Goal: Find specific page/section: Find specific page/section

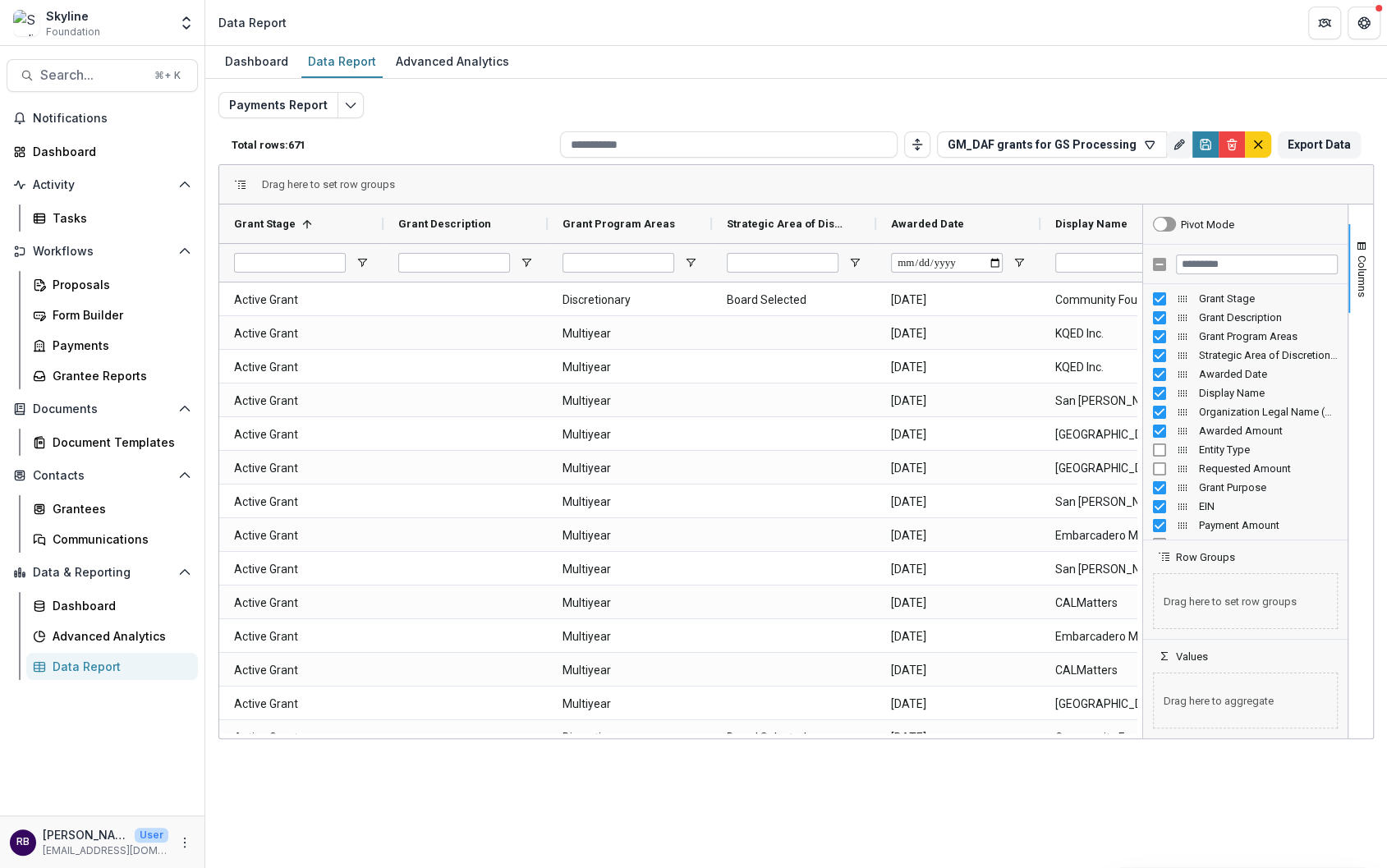
click at [1139, 76] on div "Dashboard Data Report Advanced Analytics" at bounding box center [796, 63] width 1182 height 33
click at [1278, 95] on div "Payments Report Total rows: 671 GM_DAF grants for GS Processing Personal Filter…" at bounding box center [796, 396] width 1156 height 607
click at [1364, 270] on span "Columns" at bounding box center [1362, 277] width 12 height 42
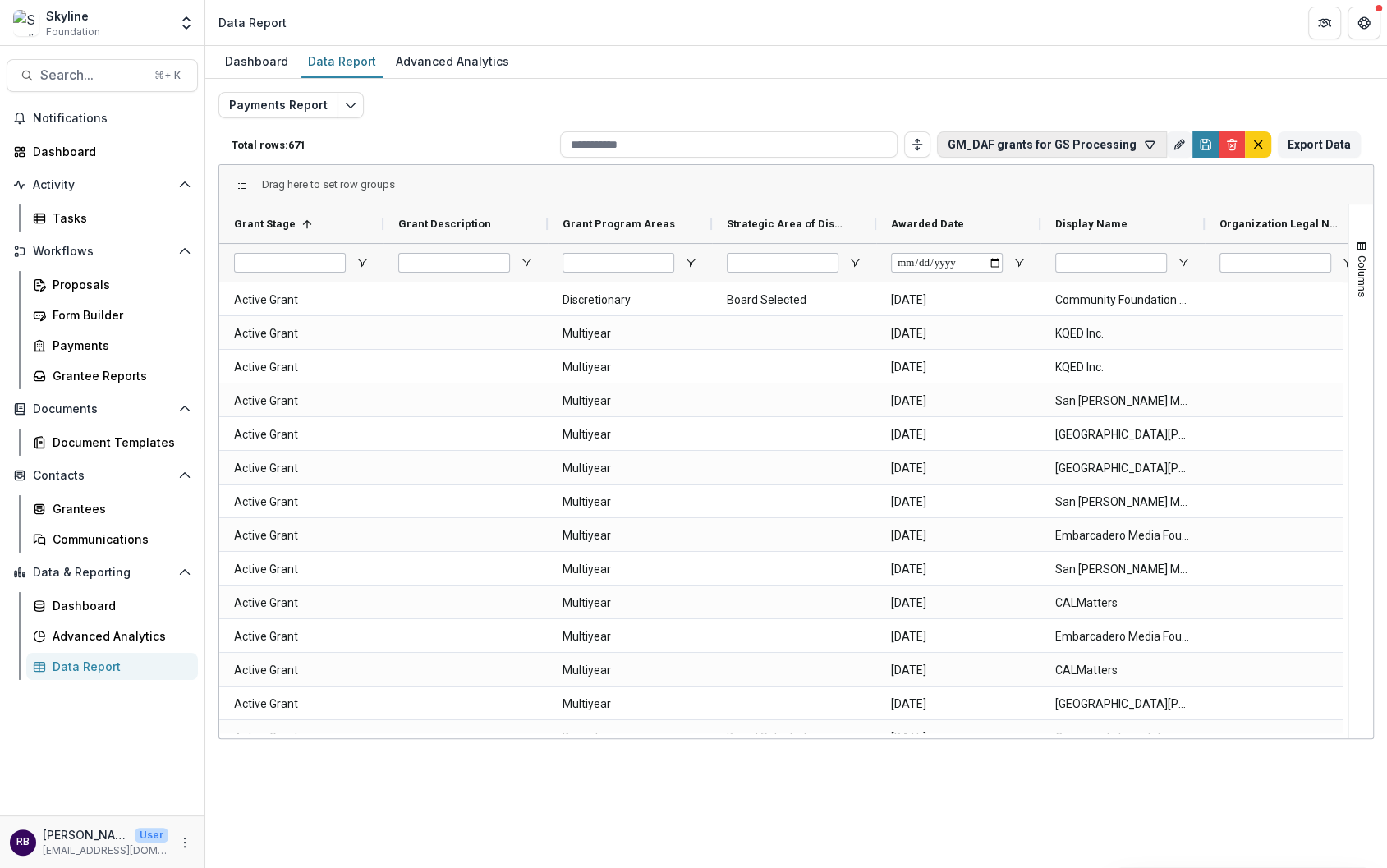
click at [1156, 145] on button "GM_DAF grants for GS Processing" at bounding box center [1052, 144] width 230 height 26
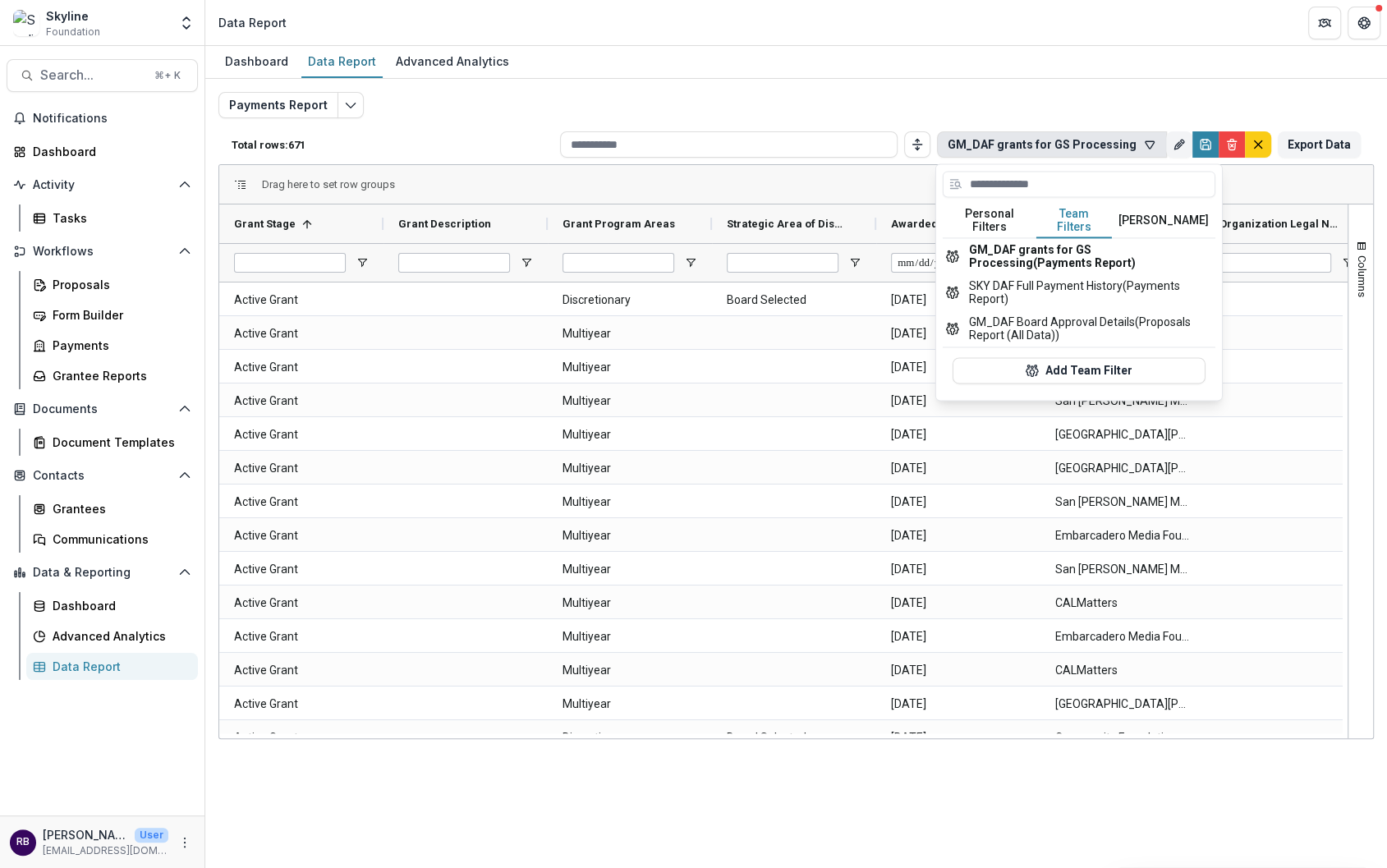
click at [1108, 209] on button "Team Filters" at bounding box center [1074, 221] width 76 height 35
click at [1119, 282] on button "SKY DAF Full Payment History (Payments Report)" at bounding box center [1078, 292] width 272 height 37
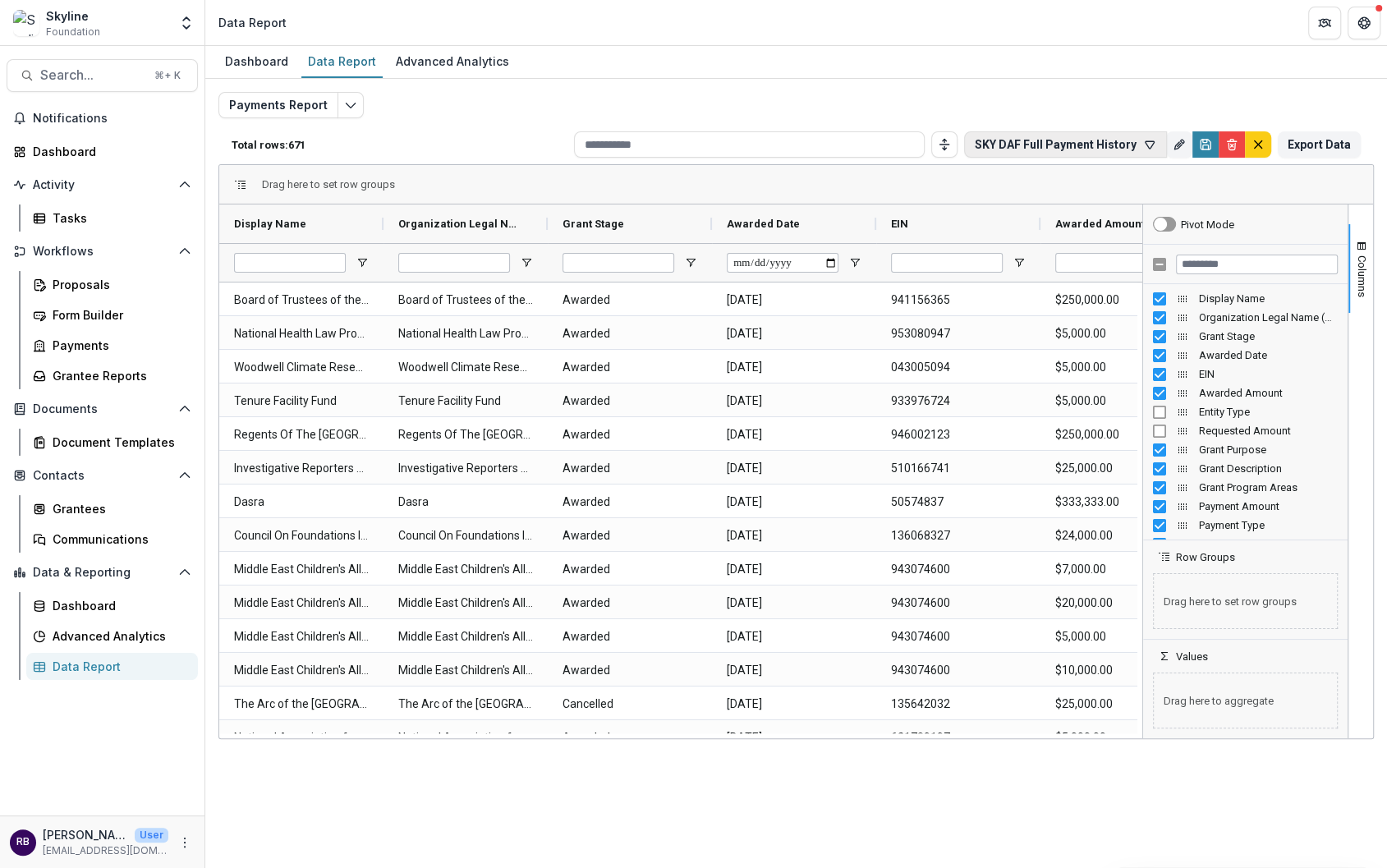
click at [1132, 143] on button "SKY DAF Full Payment History" at bounding box center [1065, 144] width 203 height 26
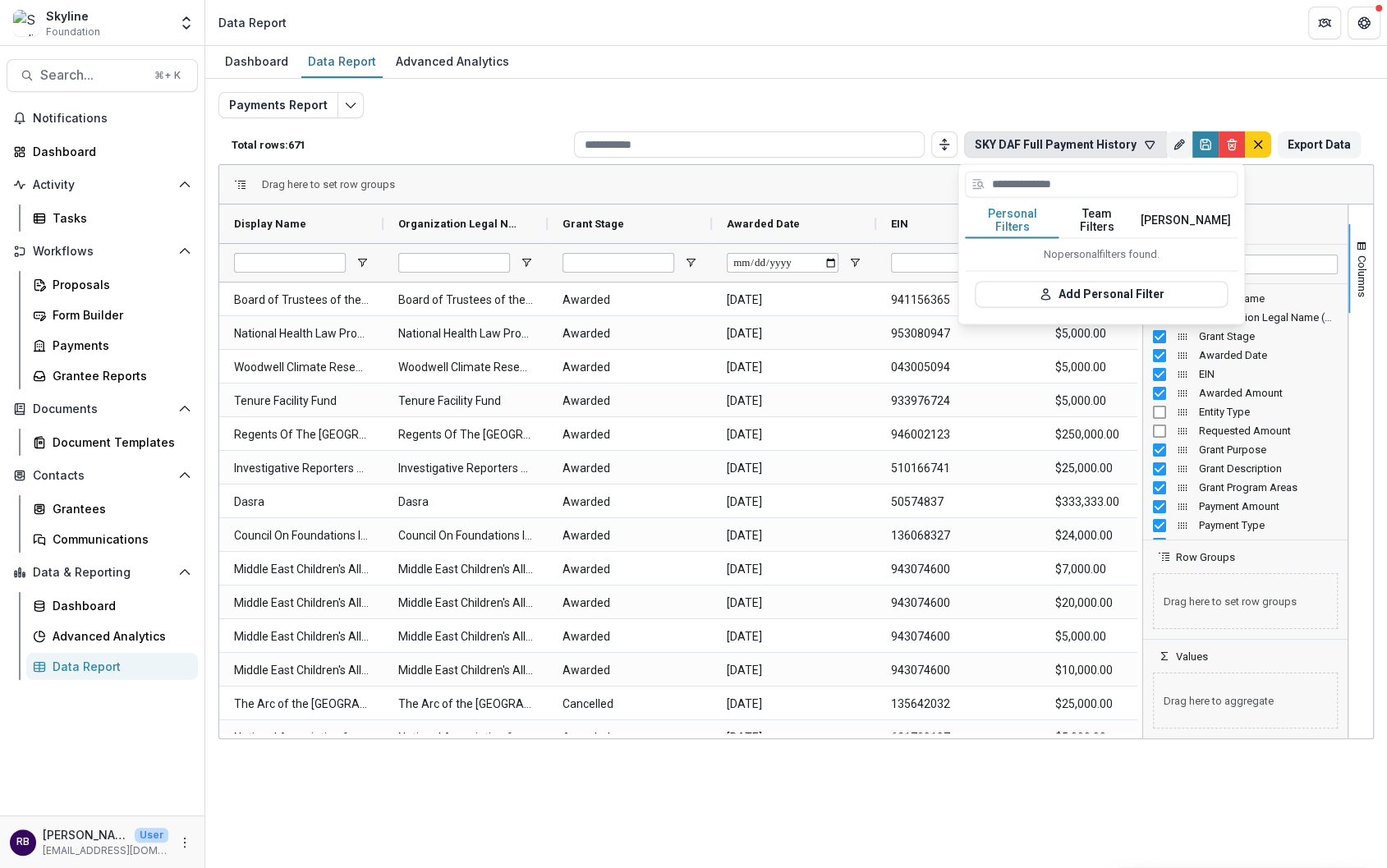
click at [1116, 211] on button "Team Filters" at bounding box center [1096, 221] width 76 height 35
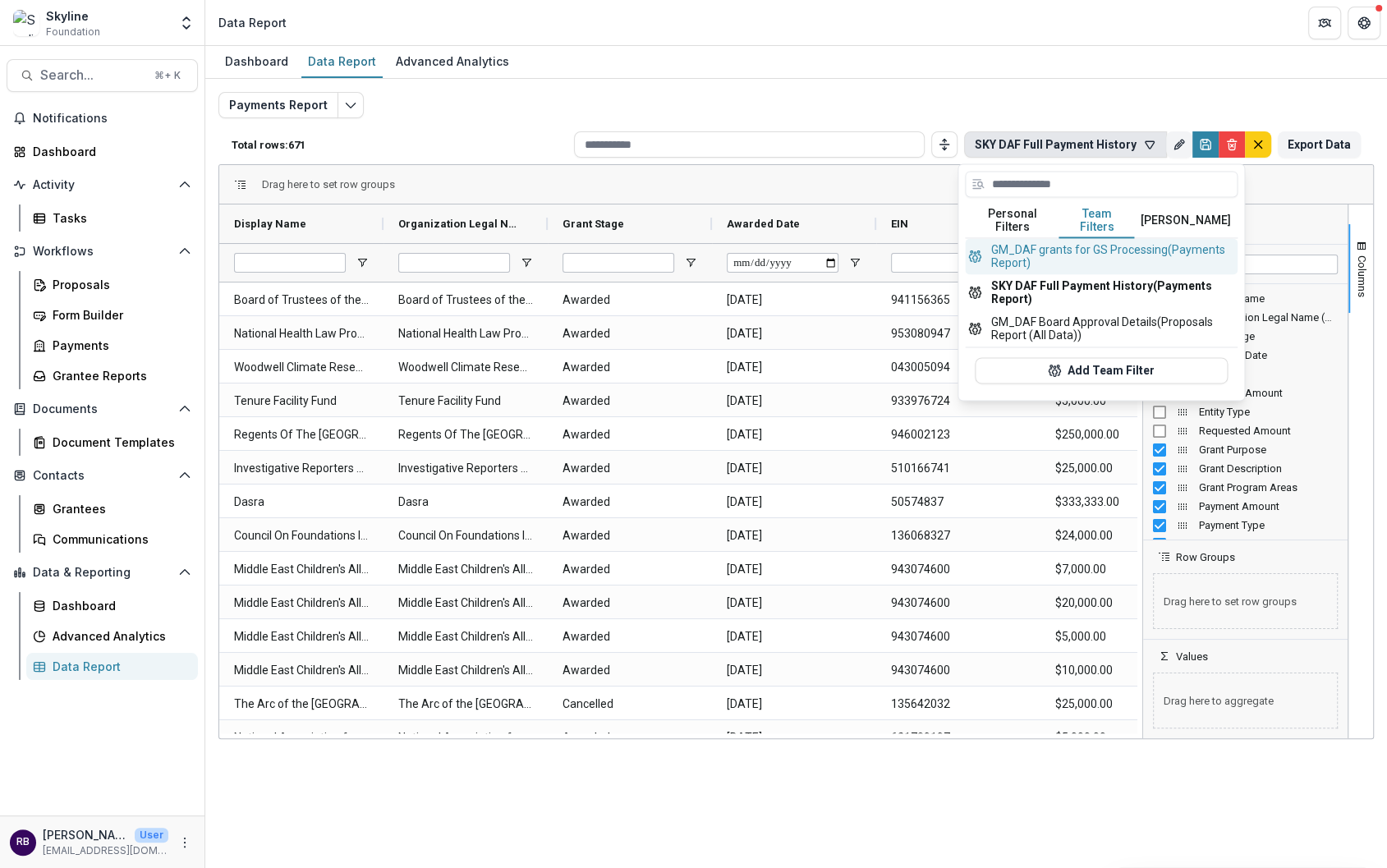
click at [1095, 250] on button "GM_DAF grants for GS Processing (Payments Report)" at bounding box center [1101, 257] width 272 height 37
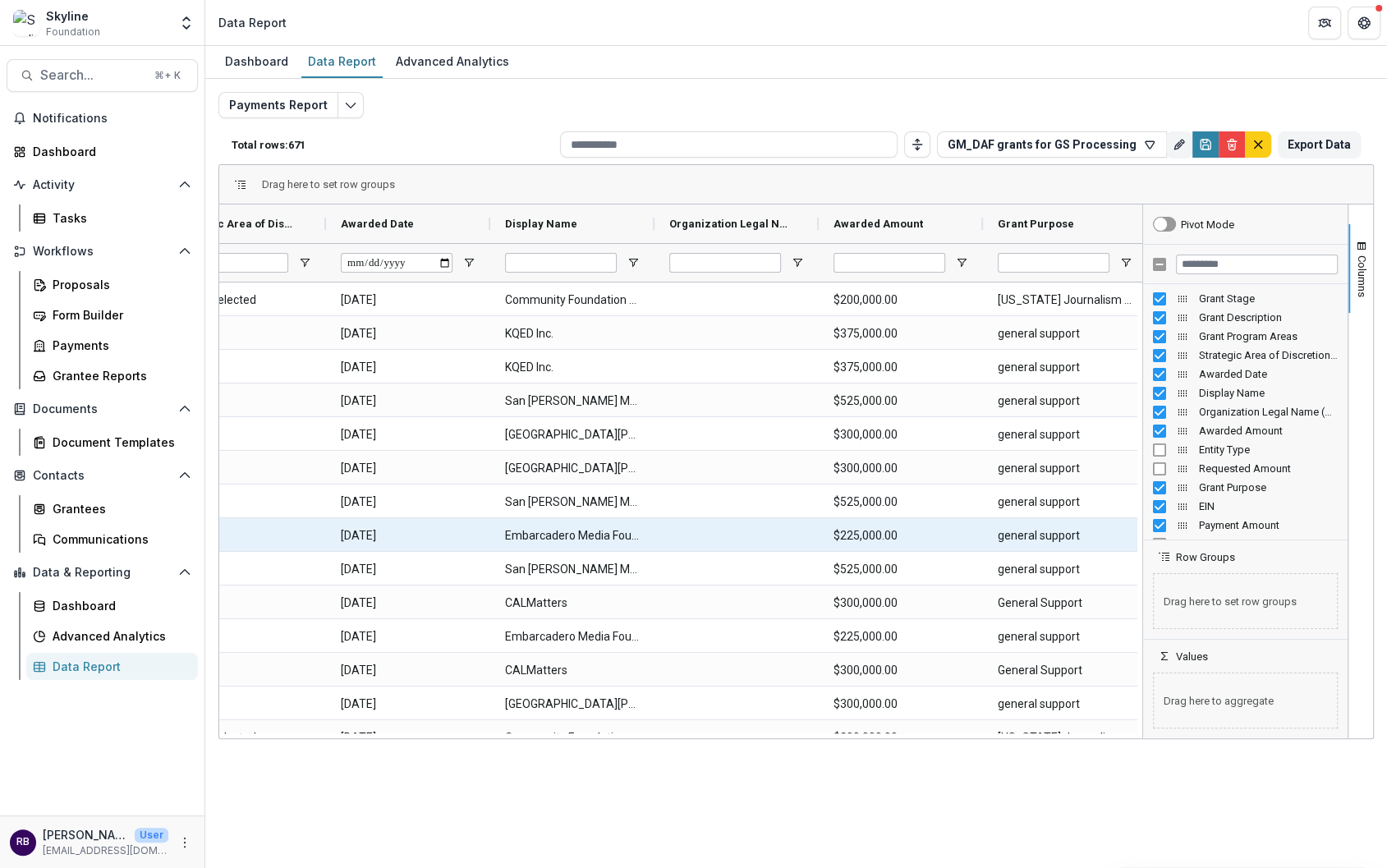
scroll to position [0, 573]
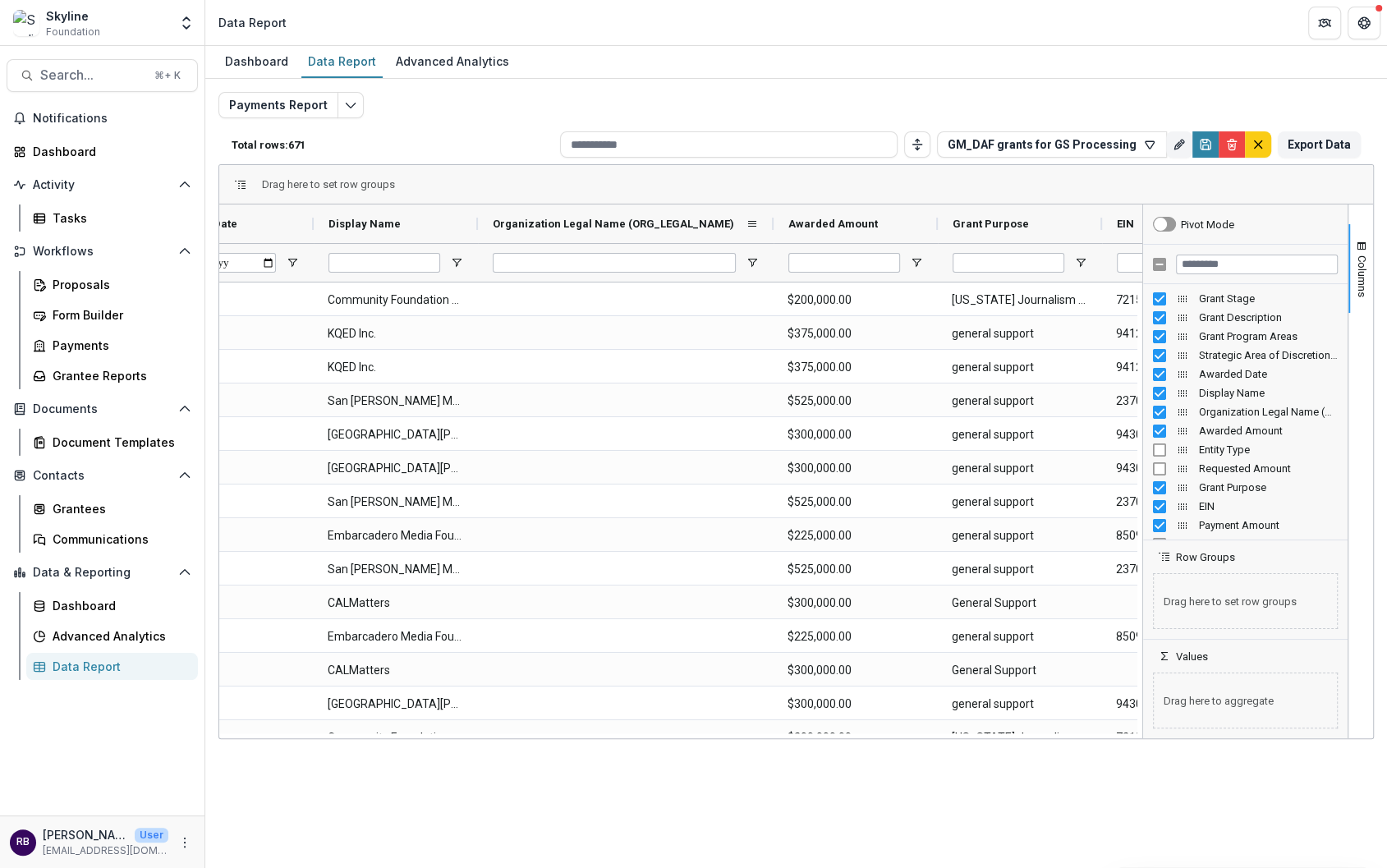
drag, startPoint x: 642, startPoint y: 222, endPoint x: 774, endPoint y: 223, distance: 132.0
click at [774, 223] on div at bounding box center [774, 224] width 7 height 38
